Goal: Find specific page/section: Find specific page/section

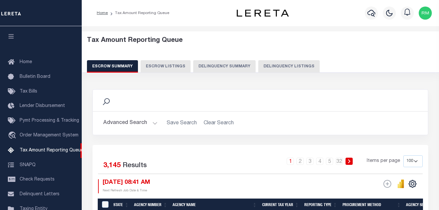
select select "100"
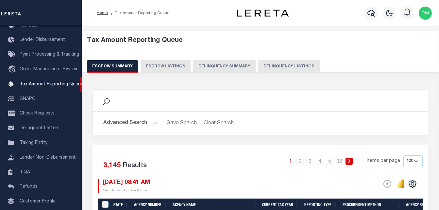
click at [294, 61] on button "Delinquency Listings" at bounding box center [288, 66] width 61 height 12
select select
select select "100"
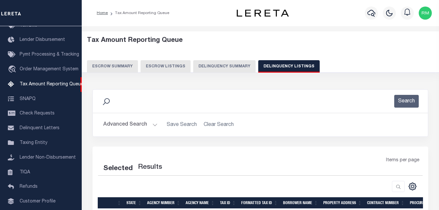
select select "100"
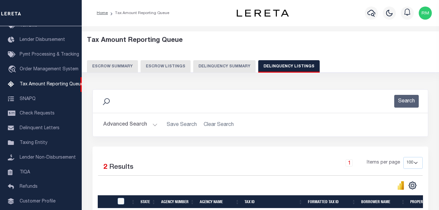
click at [152, 123] on button "Advanced Search" at bounding box center [130, 124] width 54 height 13
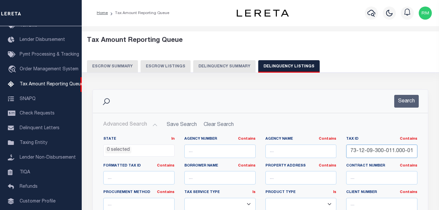
click at [397, 153] on input "73-12-09-300-011.000-011" at bounding box center [381, 150] width 71 height 13
paste input "000000029993"
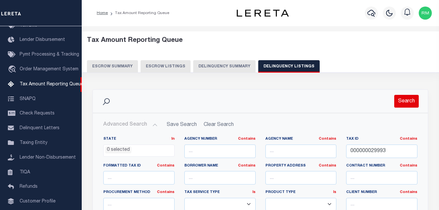
click at [408, 100] on button "Search" at bounding box center [406, 101] width 24 height 13
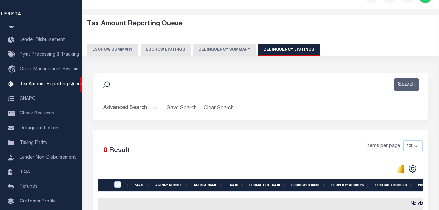
scroll to position [65, 0]
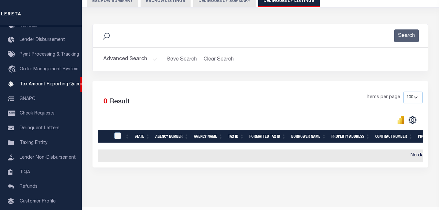
click at [138, 58] on button "Advanced Search" at bounding box center [130, 59] width 54 height 13
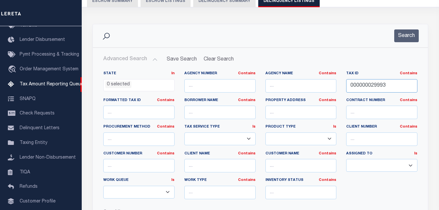
click at [365, 87] on input "000000029993" at bounding box center [381, 85] width 71 height 13
drag, startPoint x: 365, startPoint y: 87, endPoint x: 357, endPoint y: 79, distance: 11.6
click at [361, 81] on input "000000029993" at bounding box center [381, 85] width 71 height 13
paste input "67307"
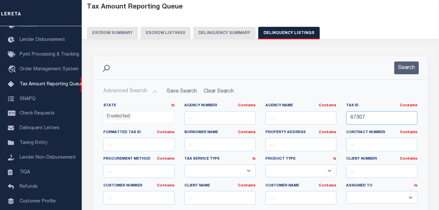
scroll to position [33, 0]
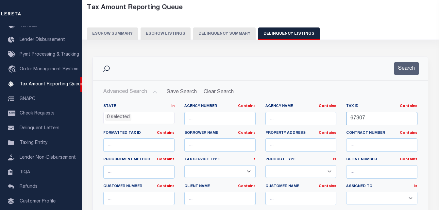
type input "67307"
click at [409, 69] on button "Search" at bounding box center [406, 68] width 24 height 13
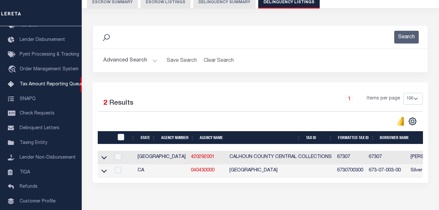
scroll to position [65, 0]
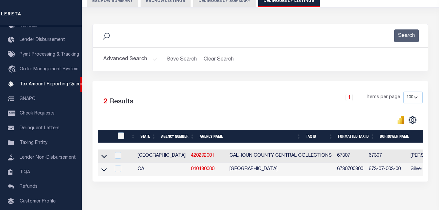
drag, startPoint x: 105, startPoint y: 157, endPoint x: 134, endPoint y: 153, distance: 28.6
click at [105, 157] on icon at bounding box center [104, 156] width 6 height 7
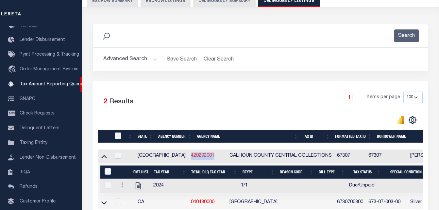
copy link "420292001"
drag, startPoint x: 188, startPoint y: 155, endPoint x: 159, endPoint y: 156, distance: 29.4
click at [188, 156] on td "420292001" at bounding box center [207, 155] width 39 height 13
checkbox input "true"
